Goal: Task Accomplishment & Management: Complete application form

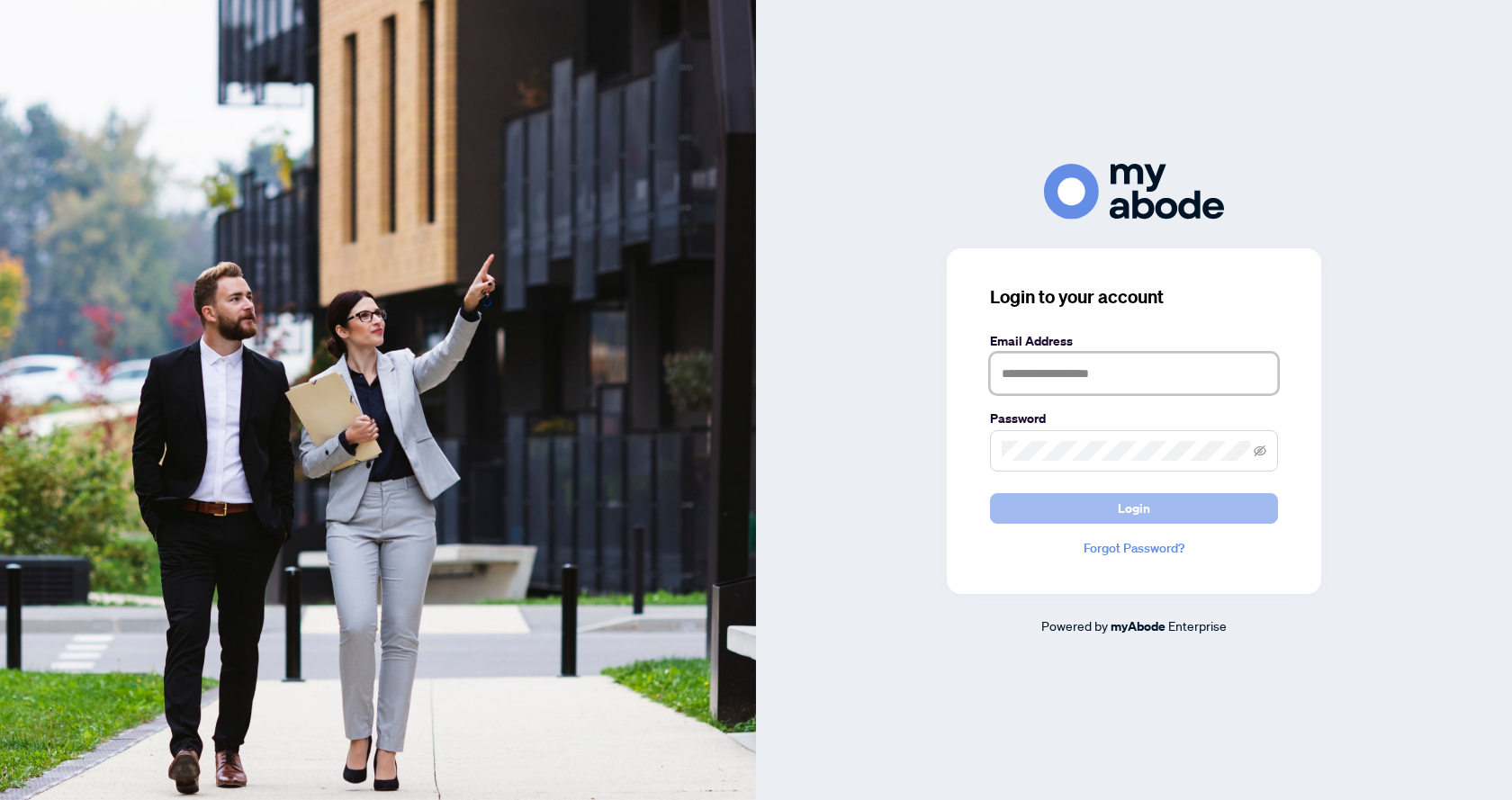
type input "**********"
click at [1104, 500] on button "Login" at bounding box center [1134, 509] width 287 height 31
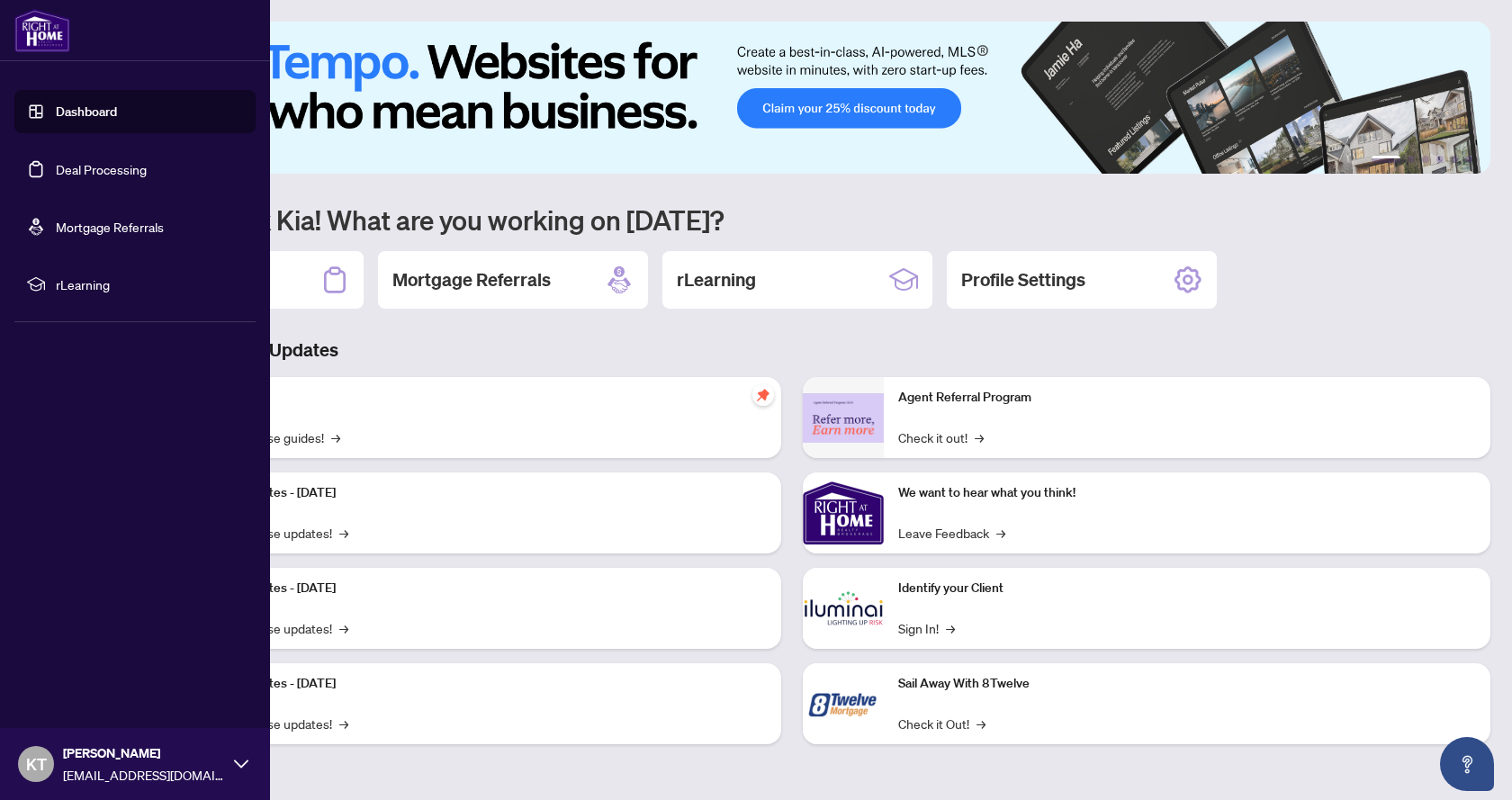
click at [77, 168] on link "Deal Processing" at bounding box center [101, 169] width 91 height 16
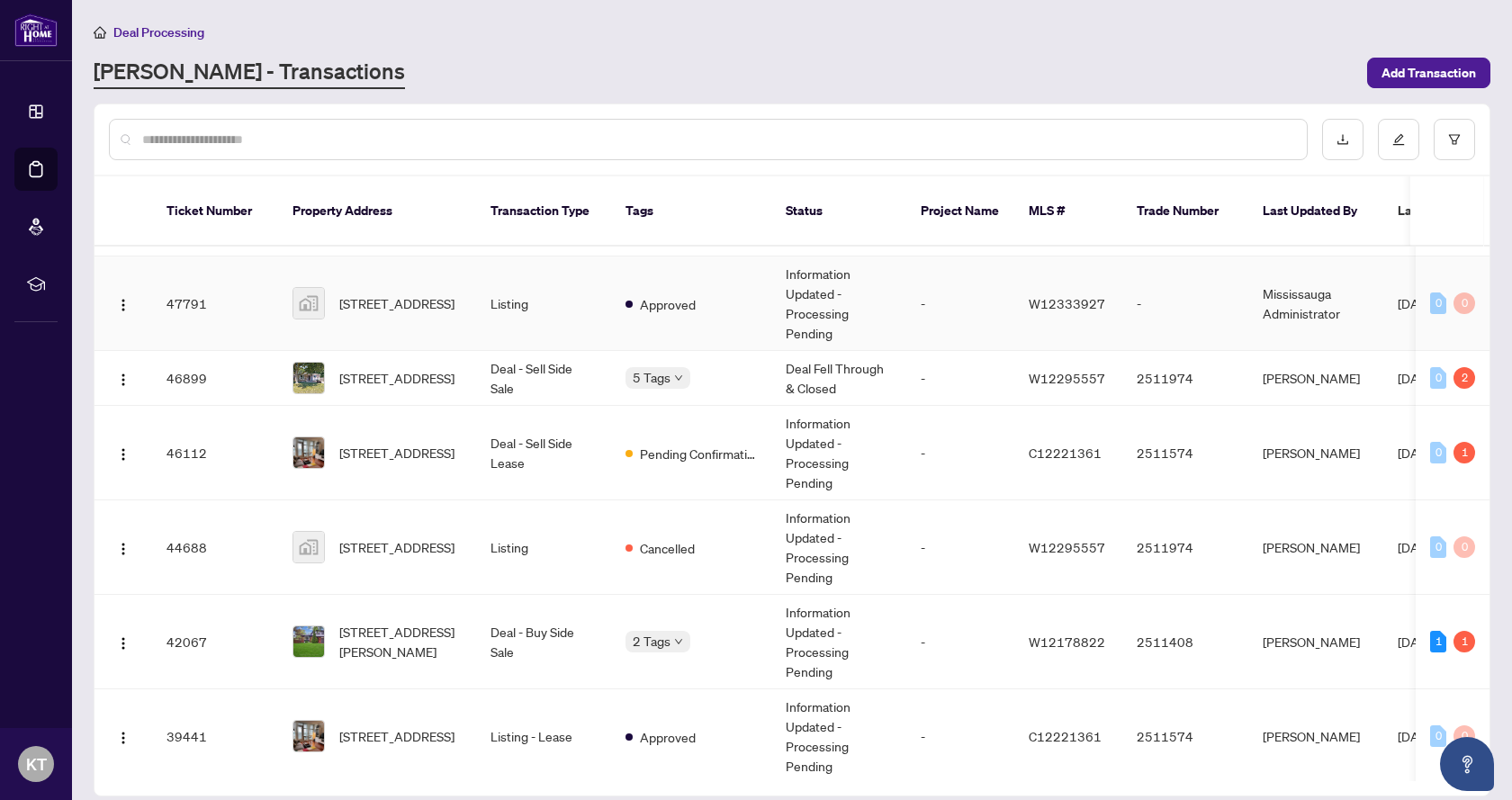
scroll to position [180, 0]
click at [394, 621] on span "[STREET_ADDRESS][PERSON_NAME]" at bounding box center [400, 641] width 123 height 40
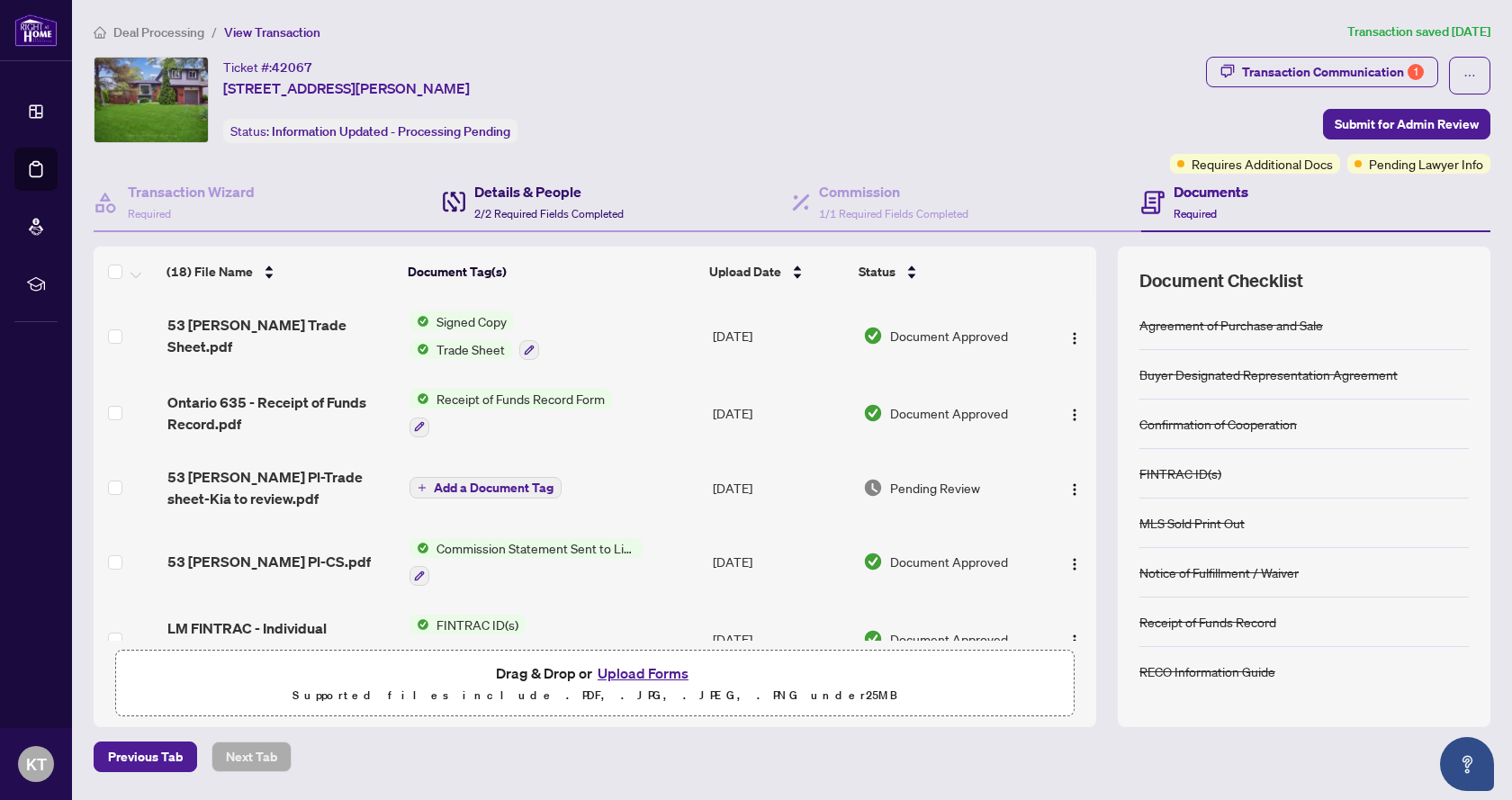
click at [523, 189] on h4 "Details & People" at bounding box center [549, 192] width 149 height 22
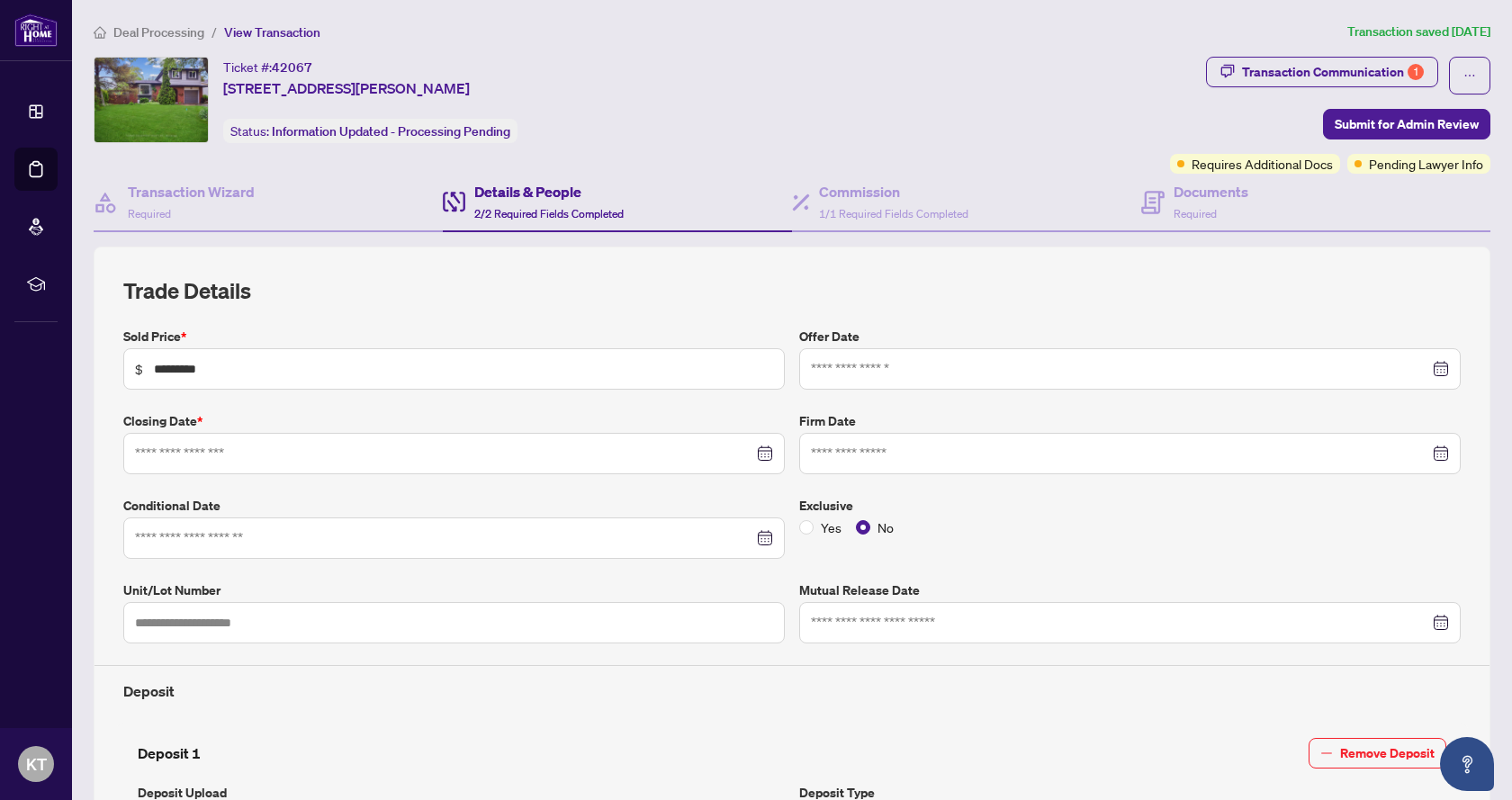
type input "**********"
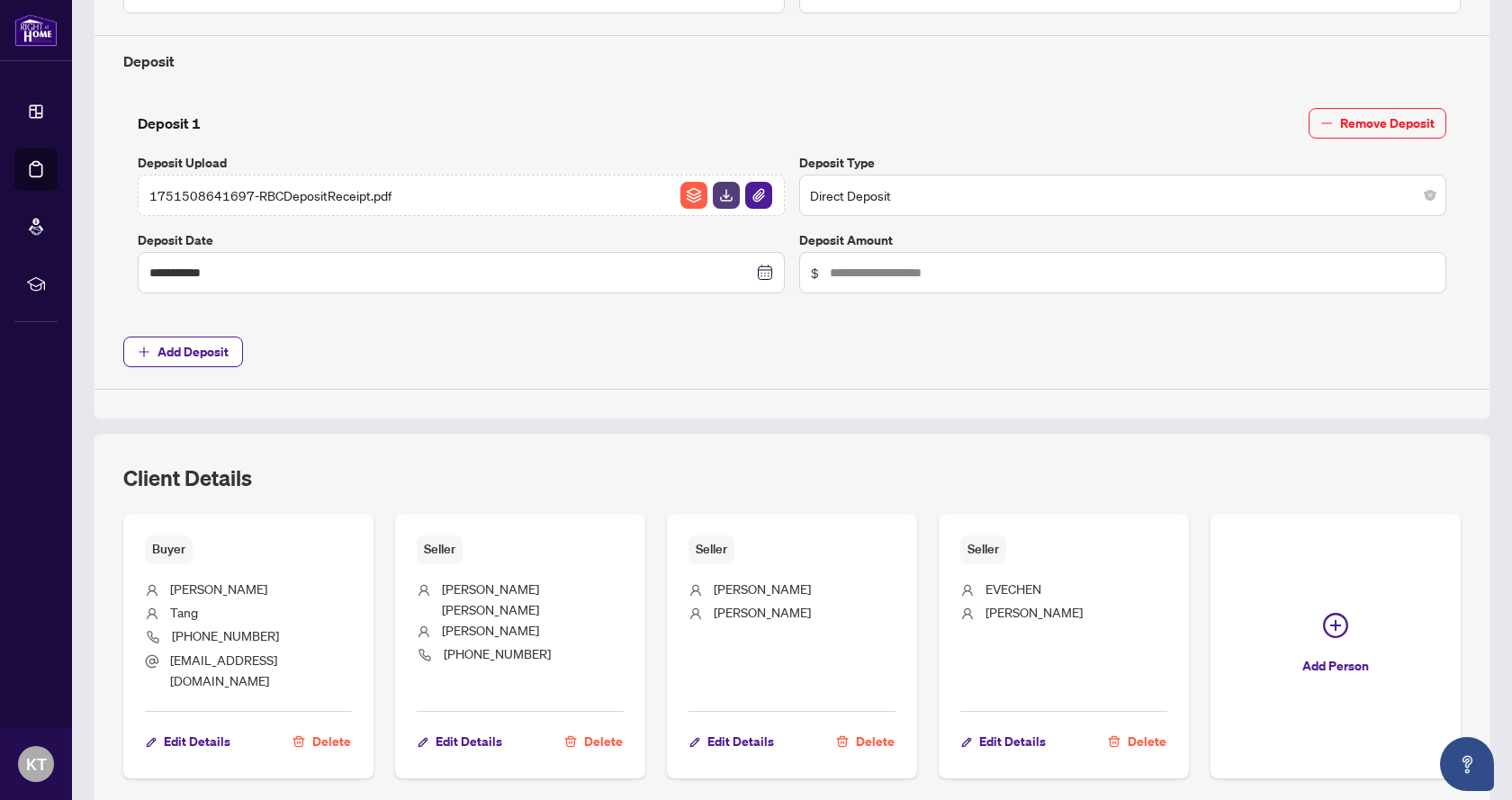
scroll to position [686, 0]
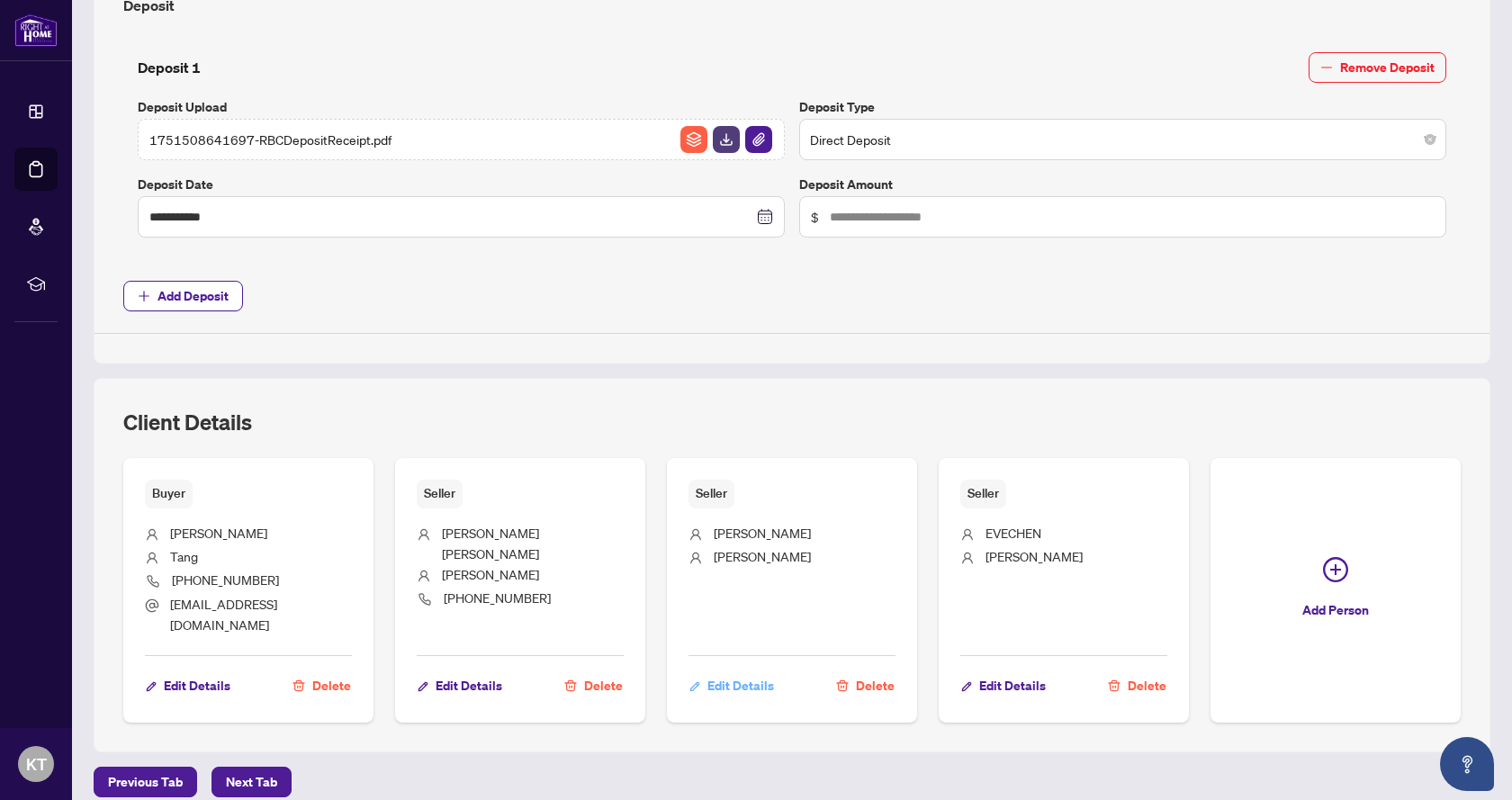
click at [747, 672] on span "Edit Details" at bounding box center [740, 686] width 66 height 29
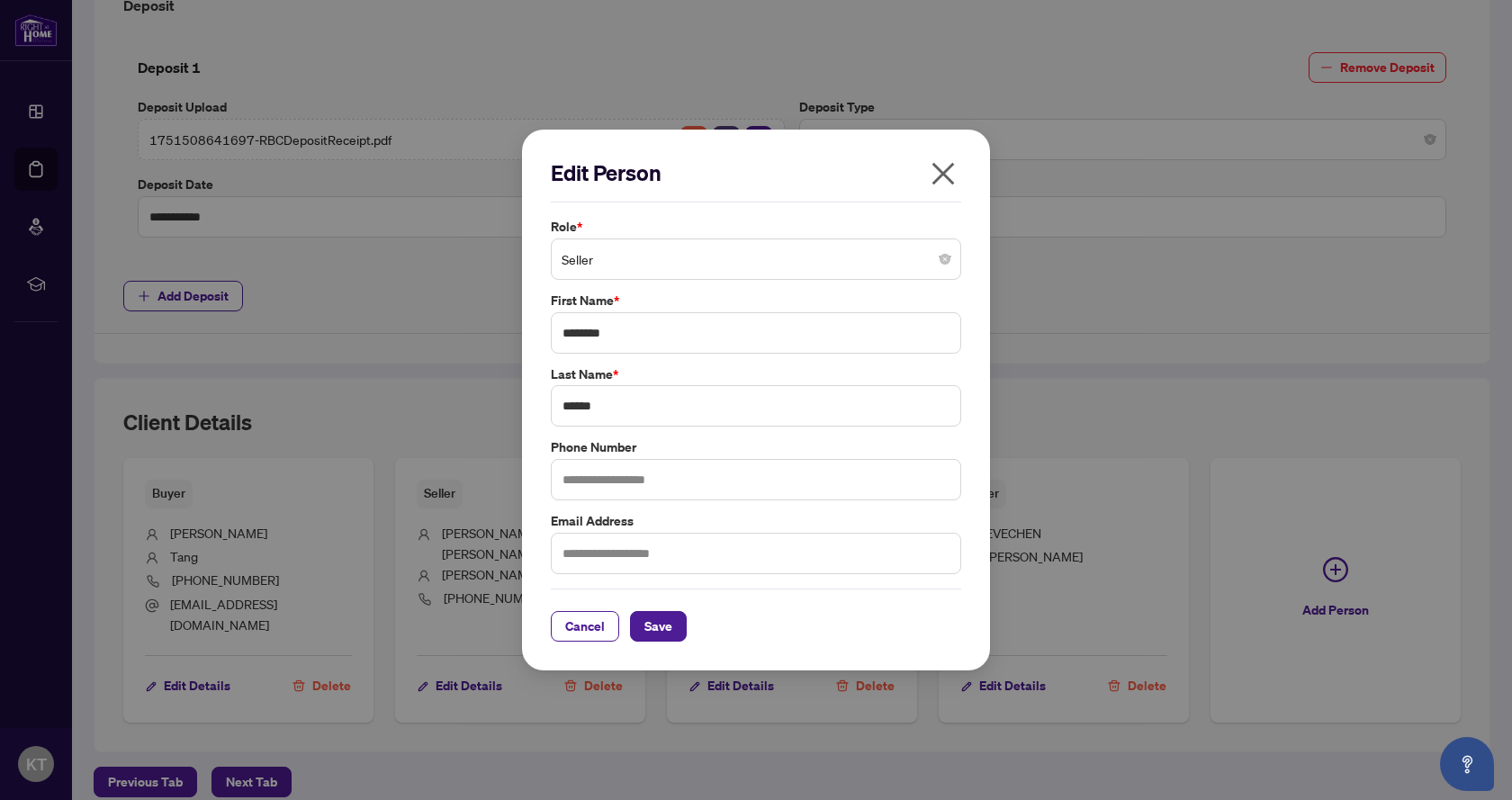
click at [960, 167] on button "button" at bounding box center [943, 177] width 36 height 39
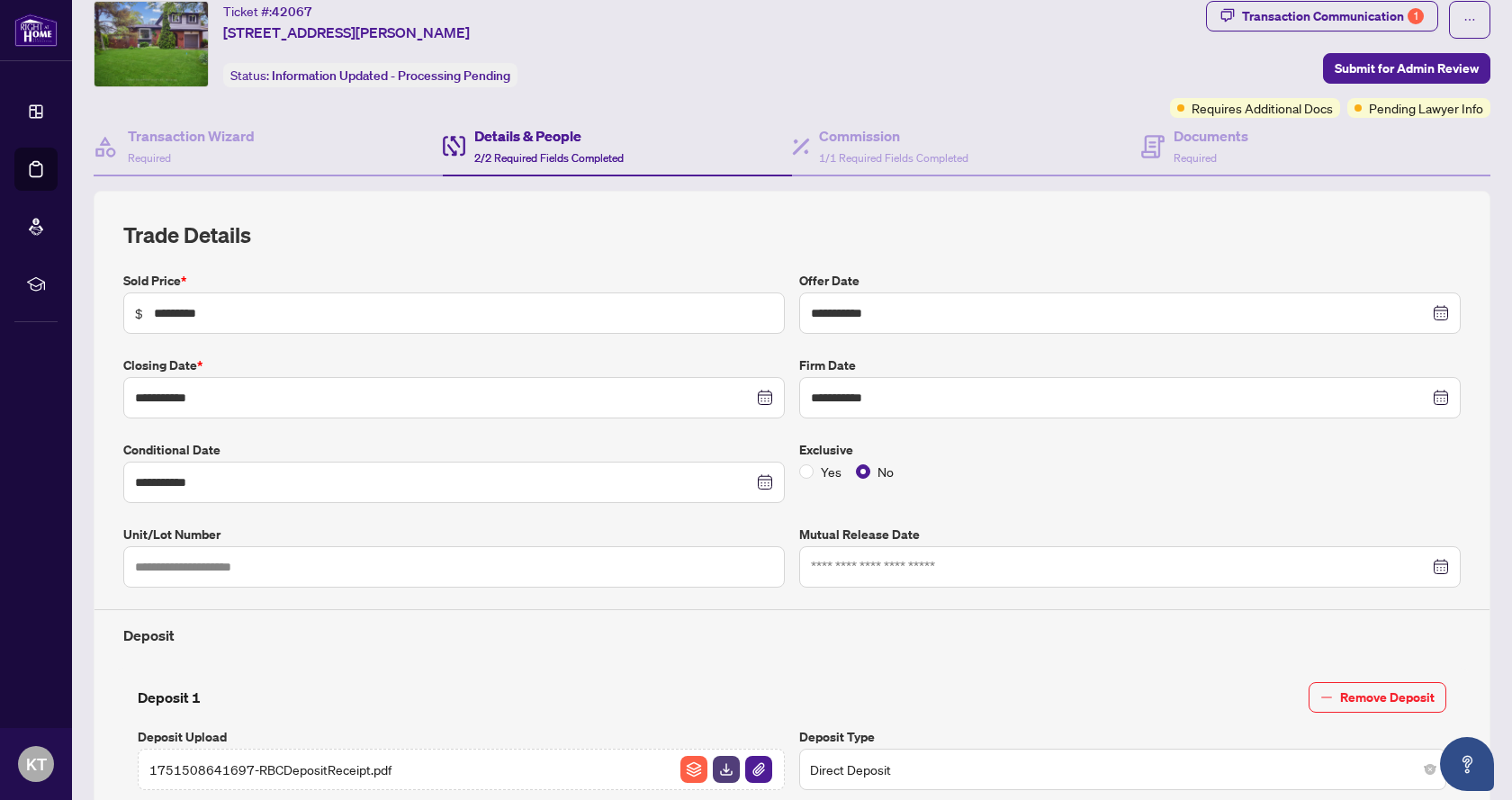
scroll to position [0, 0]
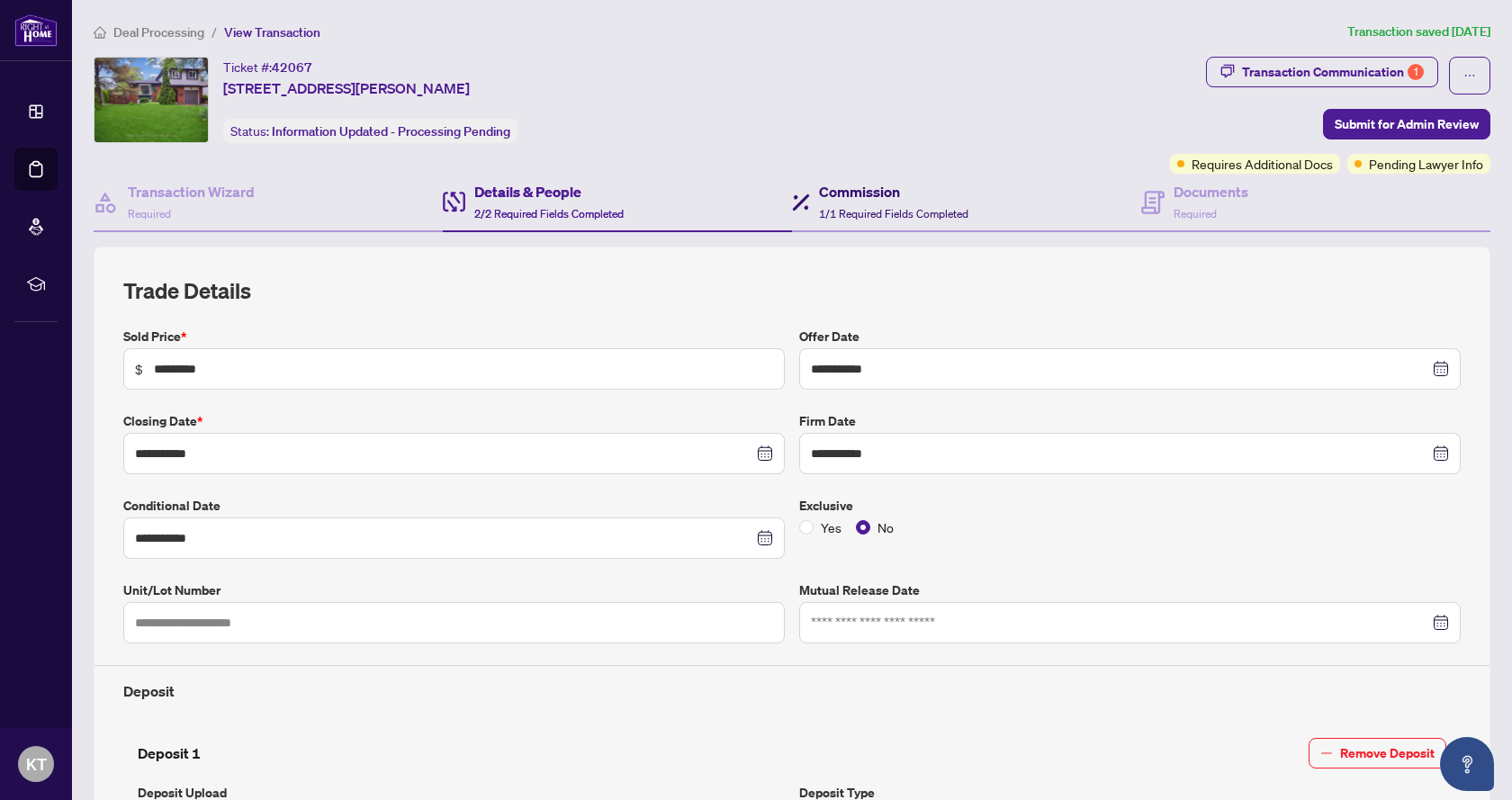
click at [893, 207] on span "1/1 Required Fields Completed" at bounding box center [893, 213] width 149 height 14
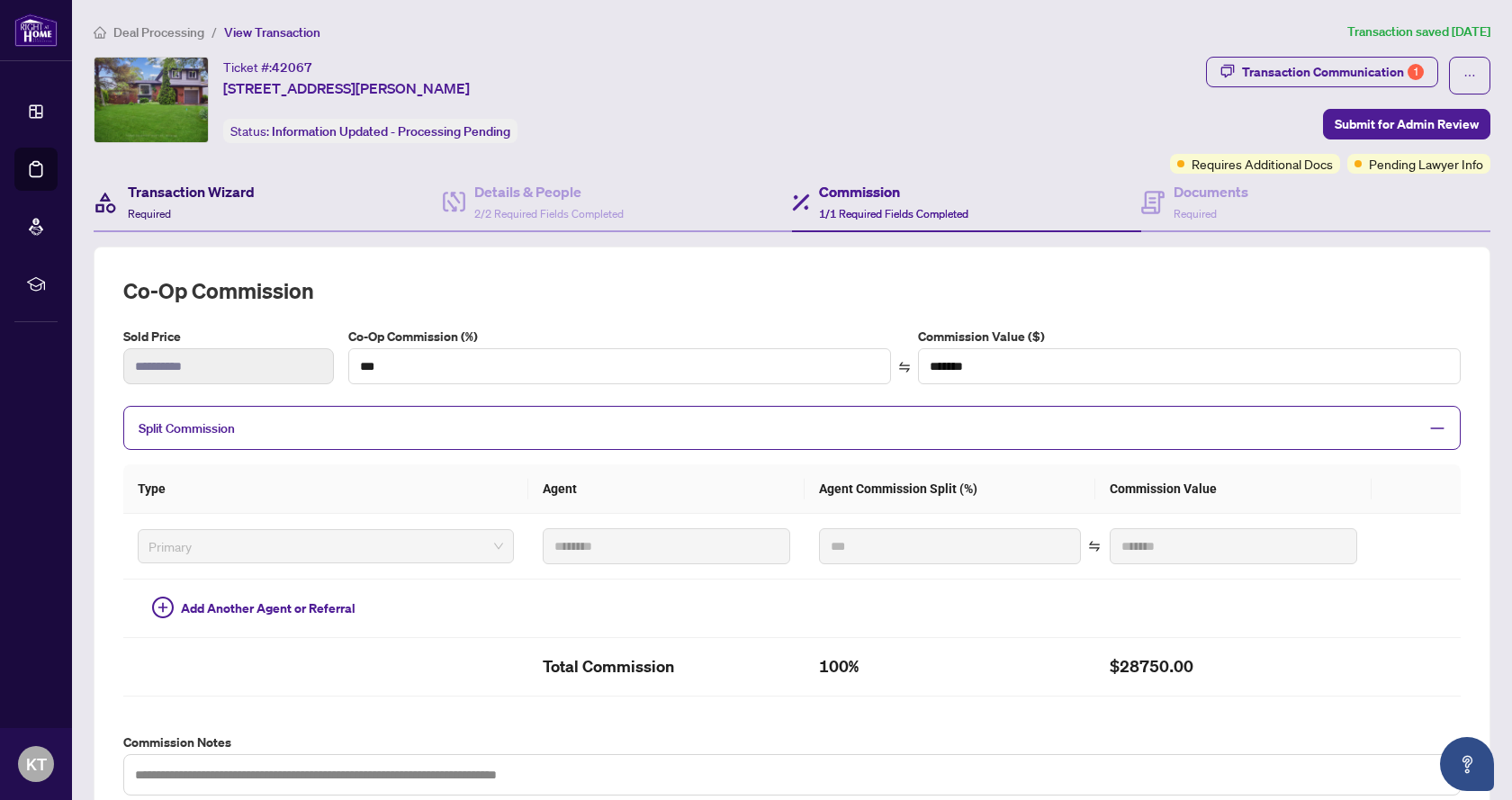
click at [239, 189] on h4 "Transaction Wizard" at bounding box center [190, 192] width 126 height 22
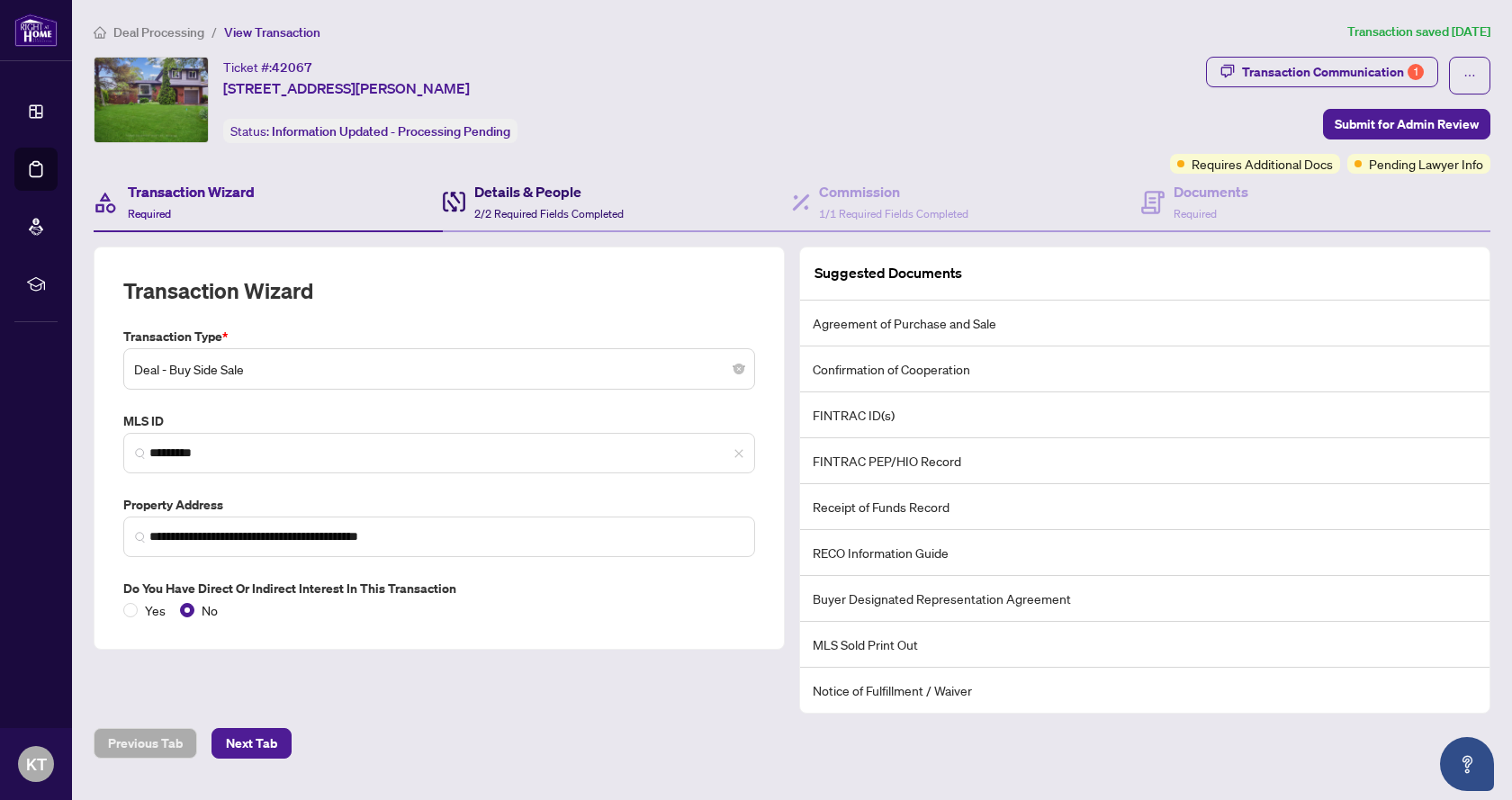
click at [530, 187] on h4 "Details & People" at bounding box center [549, 192] width 149 height 22
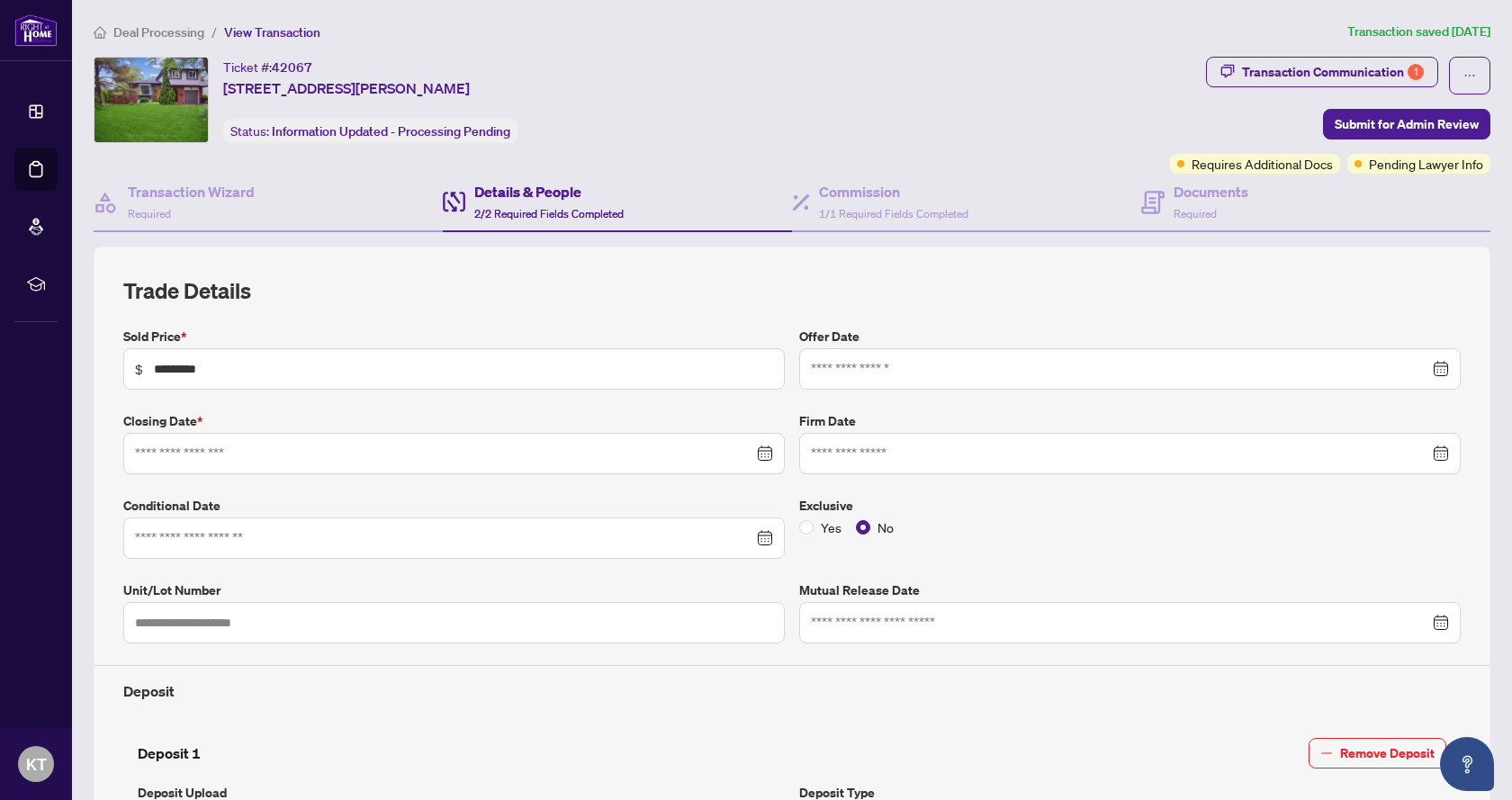
type input "**********"
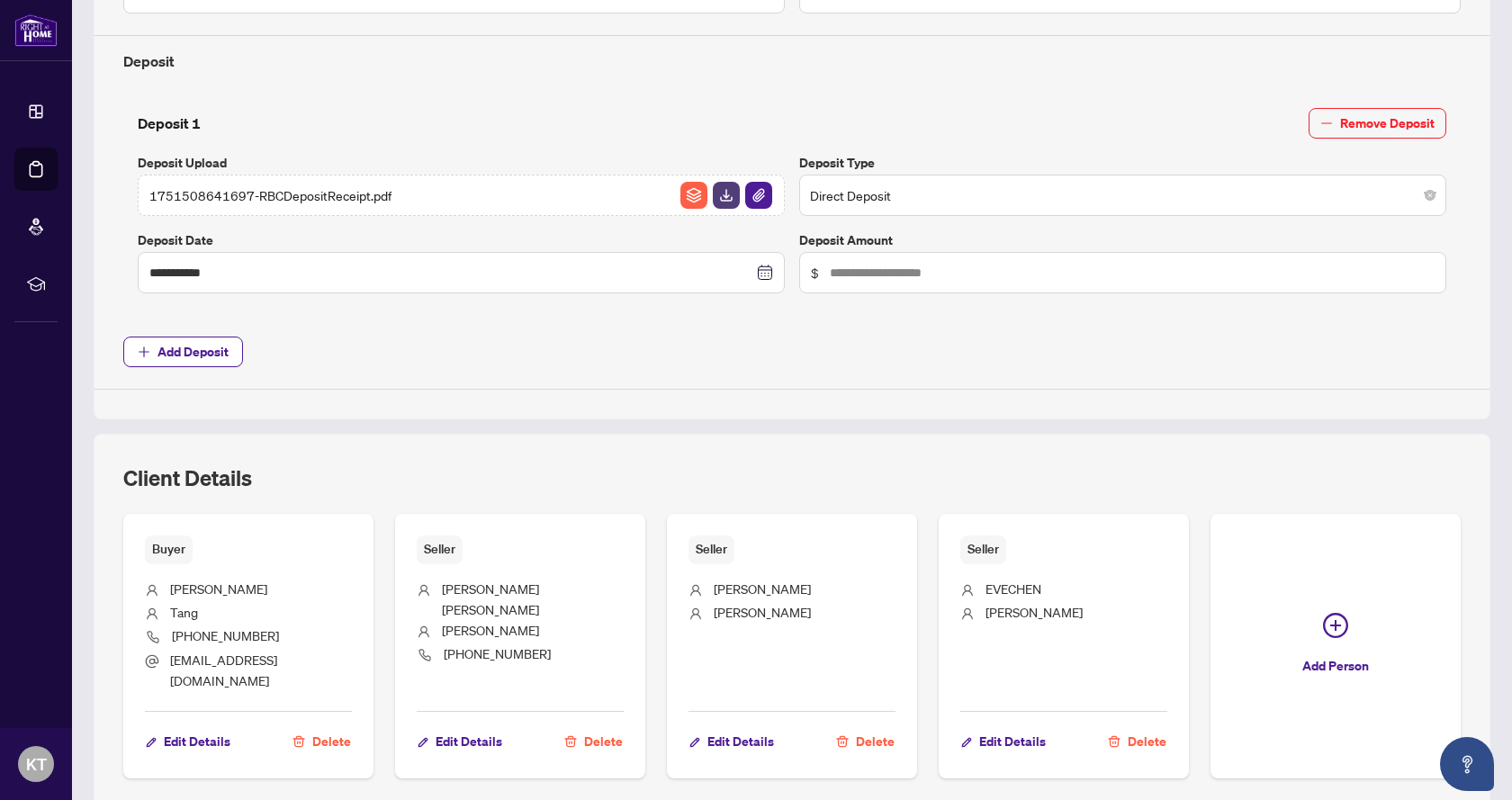
scroll to position [686, 0]
